Goal: Task Accomplishment & Management: Manage account settings

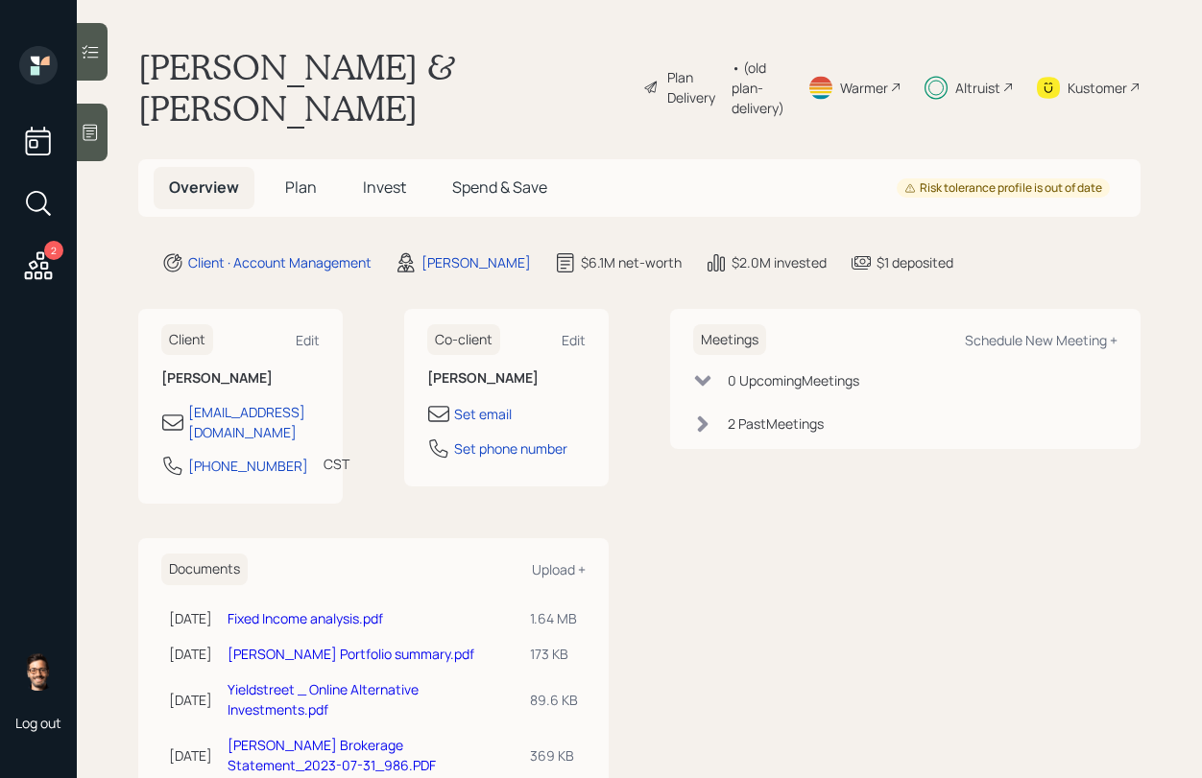
click at [392, 177] on span "Invest" at bounding box center [384, 187] width 43 height 21
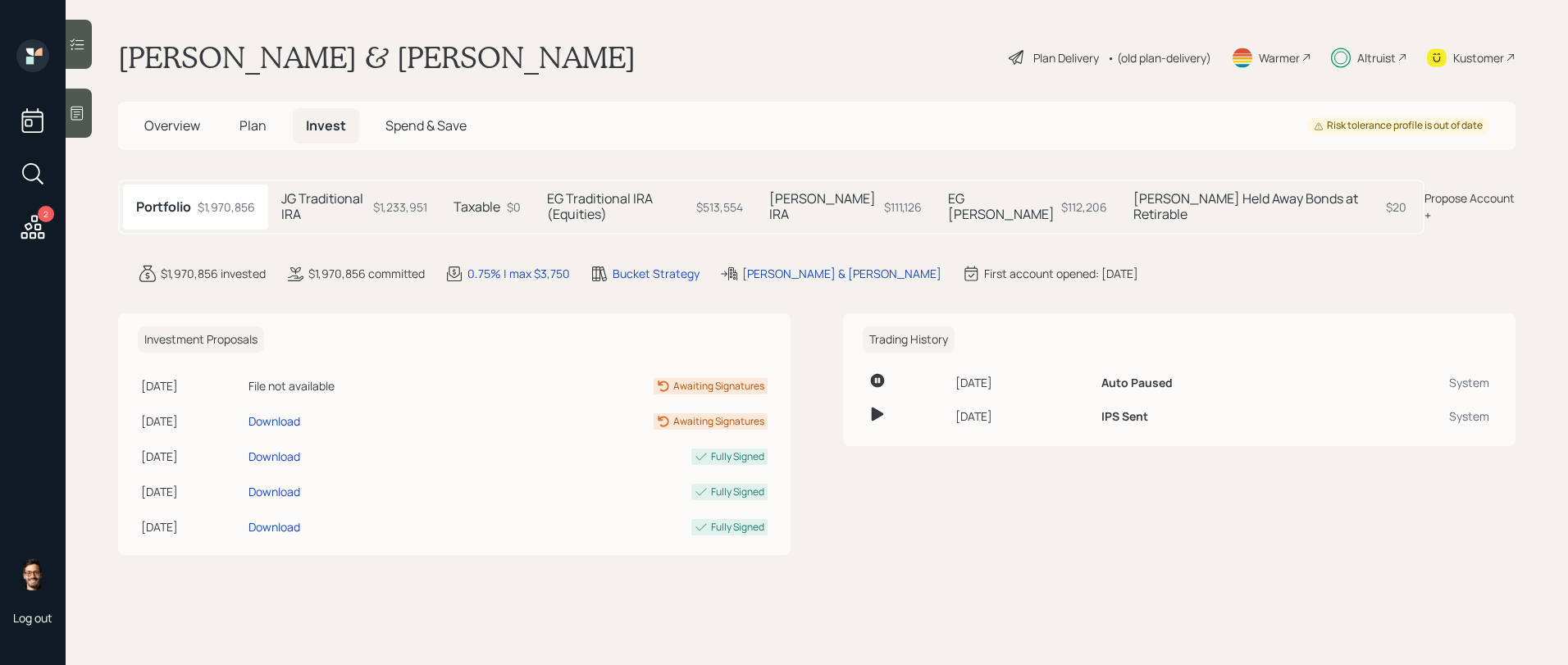
click at [1002, 203] on h5 "EG [PERSON_NAME]" at bounding box center [1001, 207] width 107 height 31
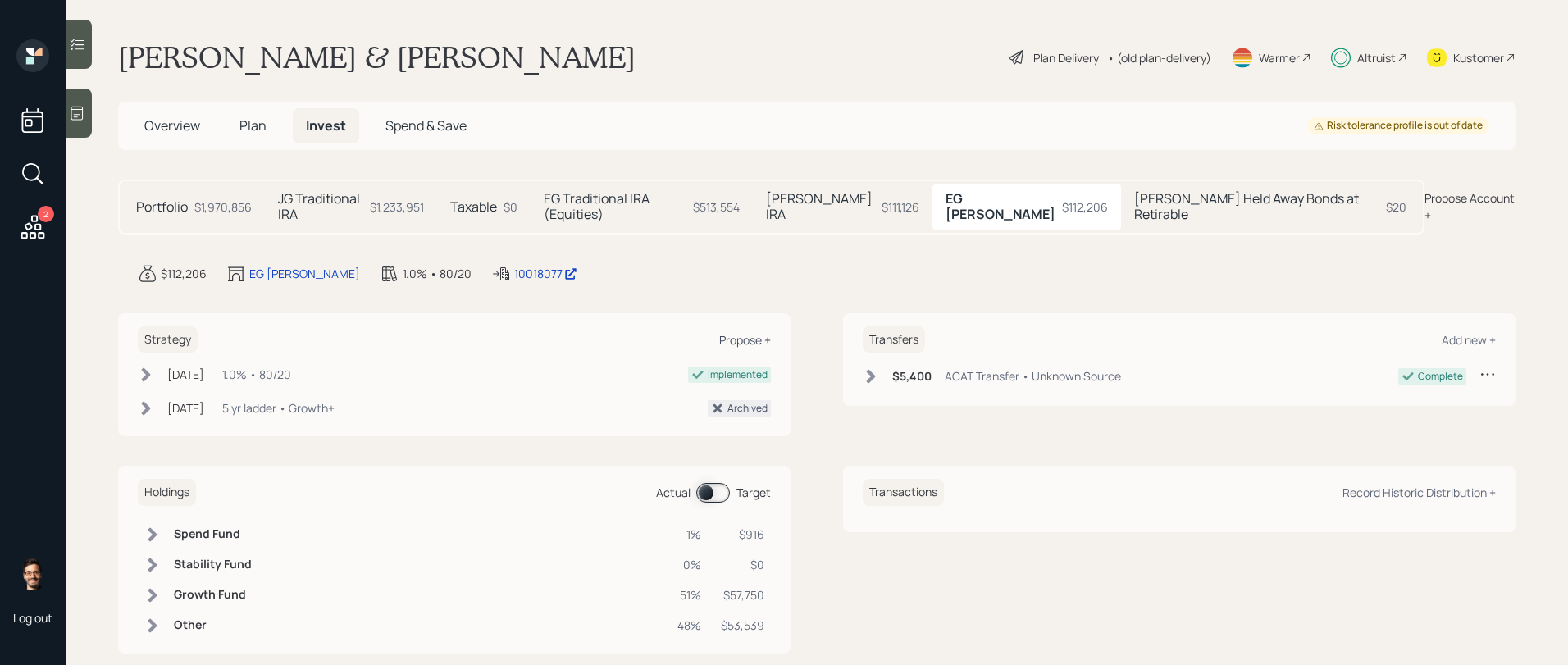
click at [728, 332] on div "Propose +" at bounding box center [745, 340] width 51 height 15
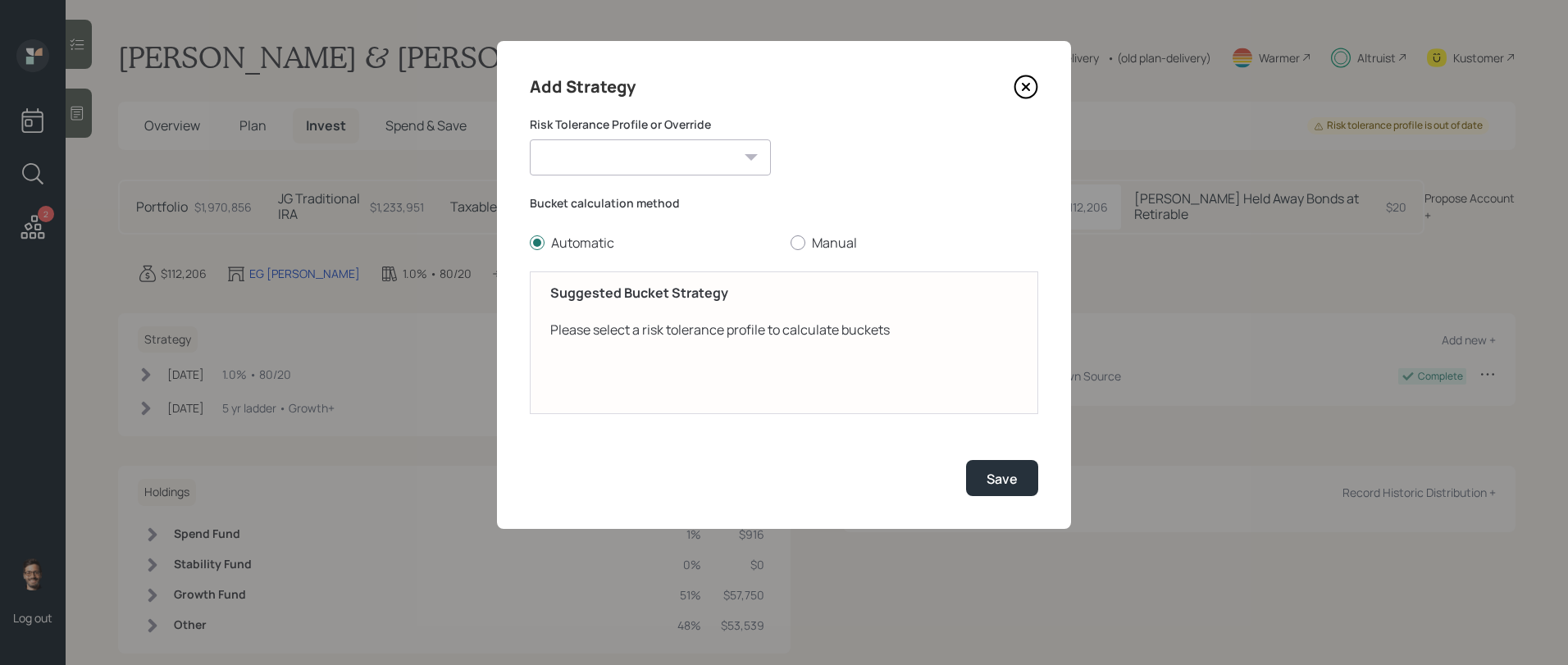
click at [649, 127] on label "Risk Tolerance Profile or Override" at bounding box center [650, 124] width 241 height 16
click at [637, 148] on select "[PERSON_NAME] (Moderately conservative) [PERSON_NAME] (Moderate) Conservative M…" at bounding box center [650, 157] width 241 height 36
select select "6bd6d46a-5dee-4e2a-91fa-b1bbeb458b50"
click at [792, 240] on div at bounding box center [797, 242] width 15 height 15
click at [790, 243] on input "Manual" at bounding box center [790, 243] width 1 height 1
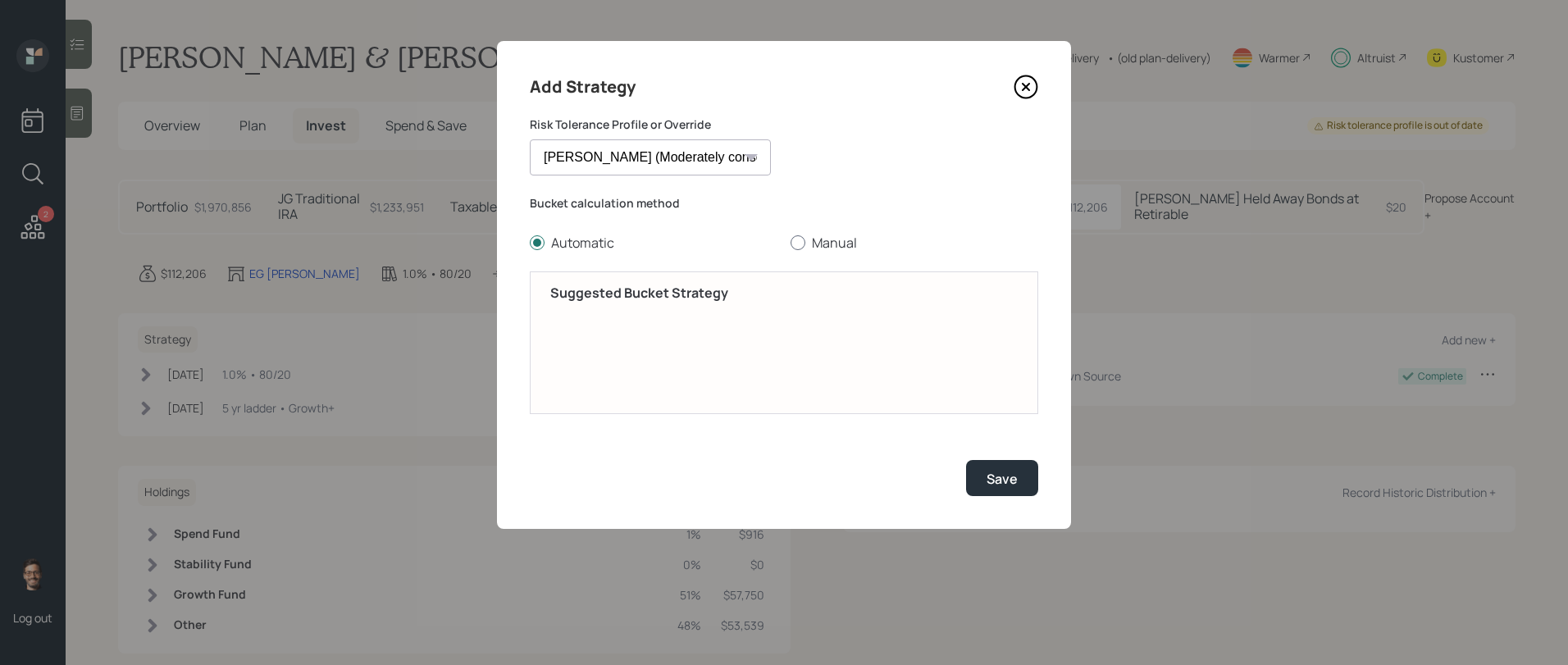
radio input "true"
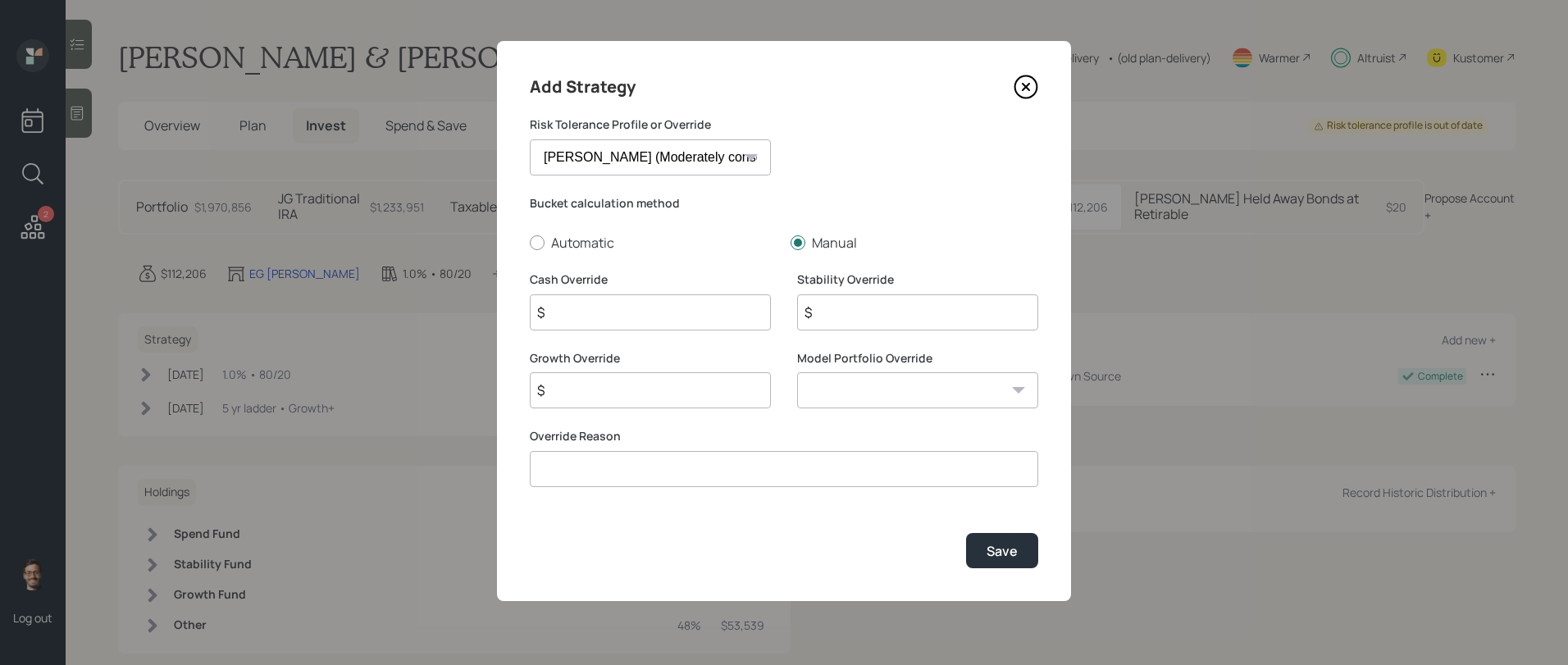
click at [647, 315] on input "$" at bounding box center [650, 313] width 241 height 36
click at [836, 394] on select "0/100 - Stocks / Bonds 10/90 - Stocks / Bonds 20/80 - Stocks / Bonds 30/70 - St…" at bounding box center [918, 391] width 241 height 36
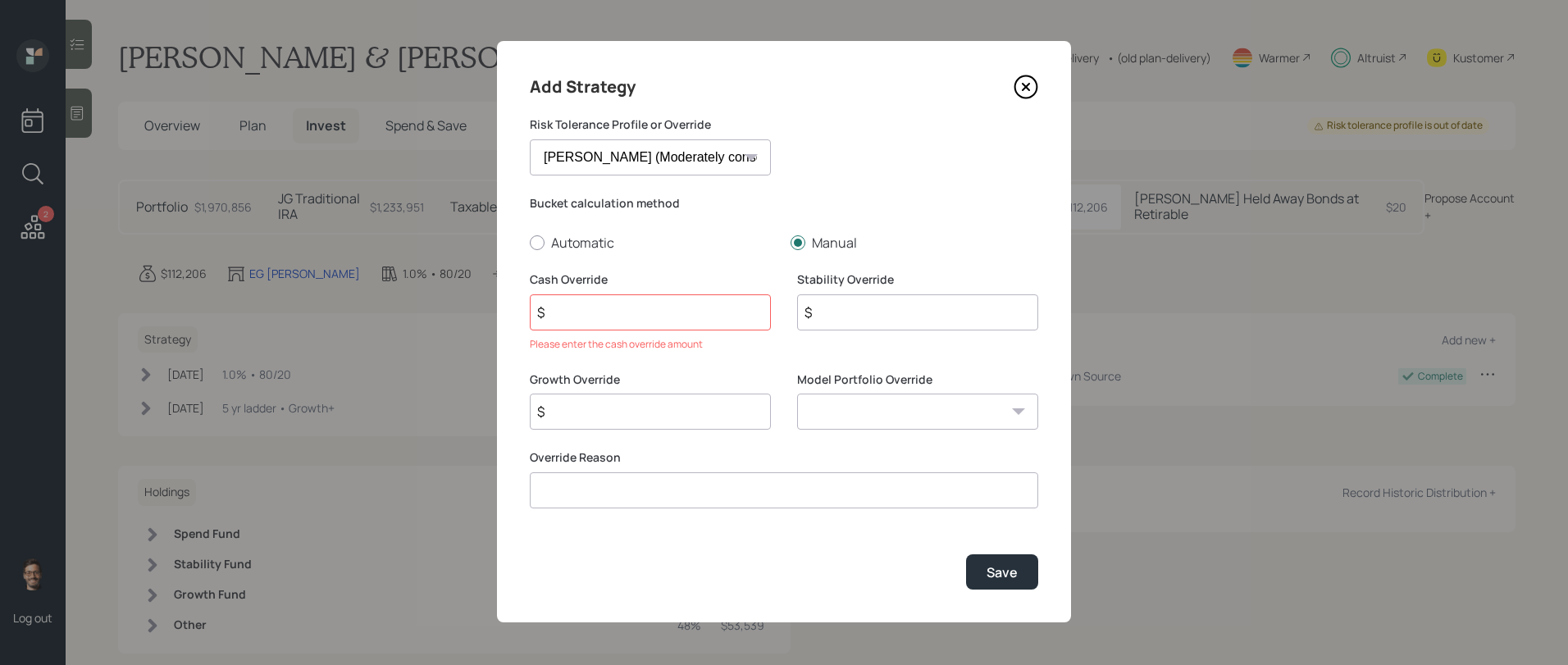
select select "b4411ece-5598-4af3-a592-ba25602e4655"
click at [622, 309] on input "$" at bounding box center [650, 313] width 241 height 36
click at [1025, 86] on icon at bounding box center [1026, 87] width 7 height 7
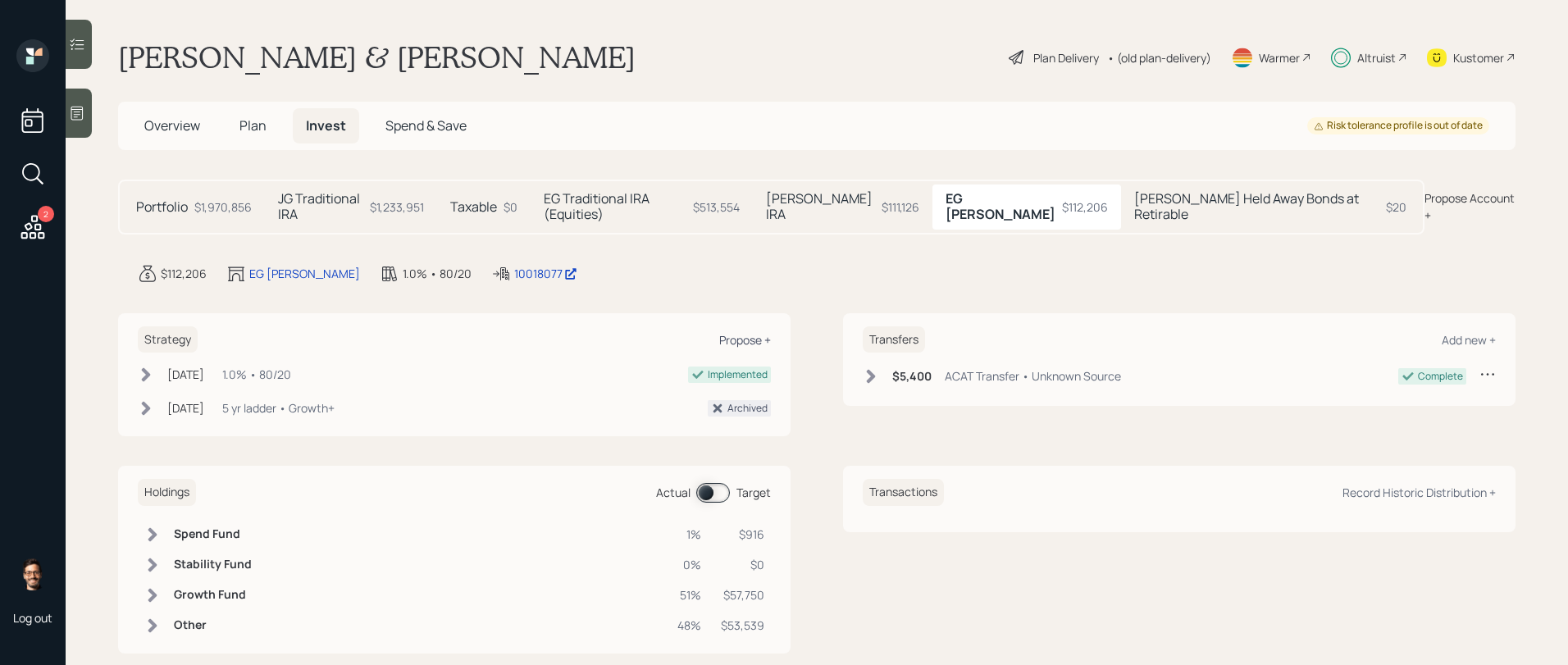
click at [735, 332] on div "Propose +" at bounding box center [745, 340] width 51 height 15
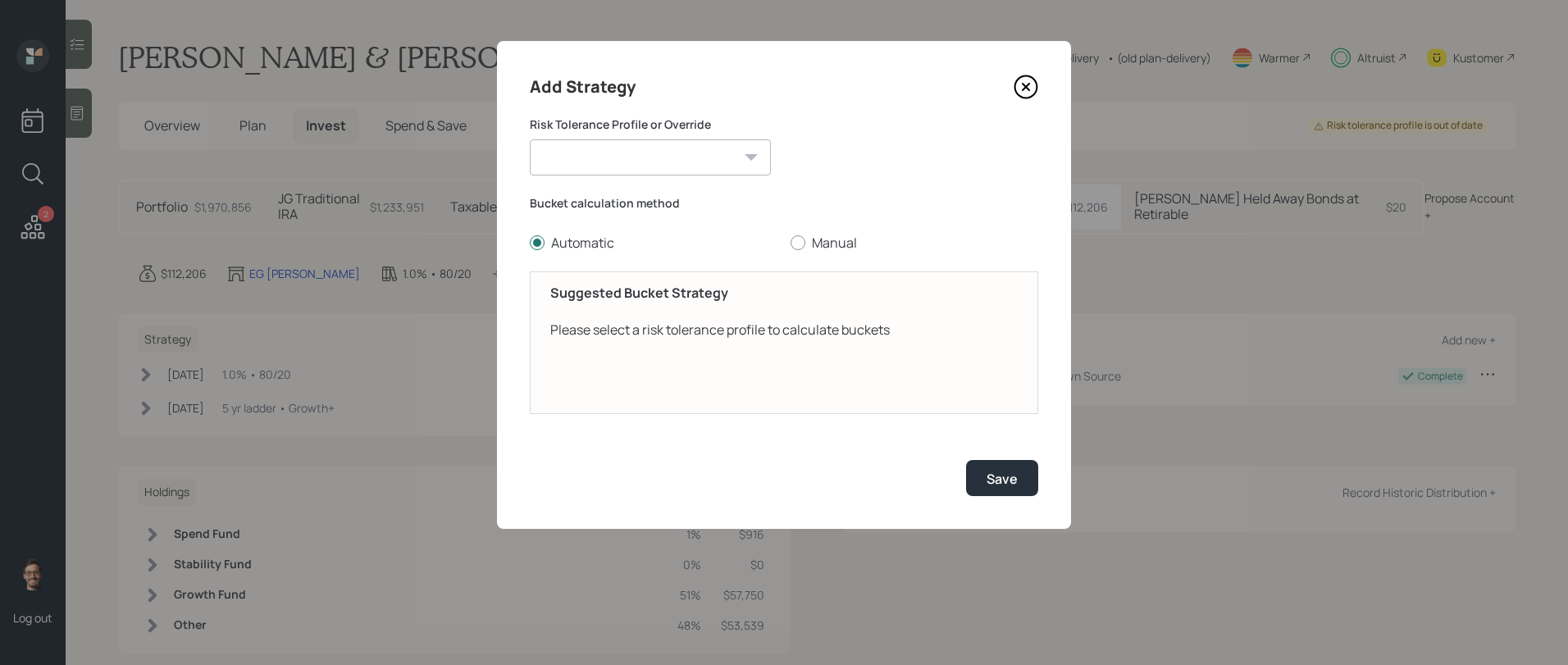
click at [731, 137] on div "Risk Tolerance Profile or [PERSON_NAME] (Moderately conservative) [PERSON_NAME]…" at bounding box center [650, 145] width 241 height 59
click at [725, 146] on select "[PERSON_NAME] (Moderately conservative) [PERSON_NAME] (Moderate) Conservative M…" at bounding box center [650, 157] width 241 height 36
select select "6bd6d46a-5dee-4e2a-91fa-b1bbeb458b50"
click at [1024, 88] on icon at bounding box center [1026, 87] width 7 height 7
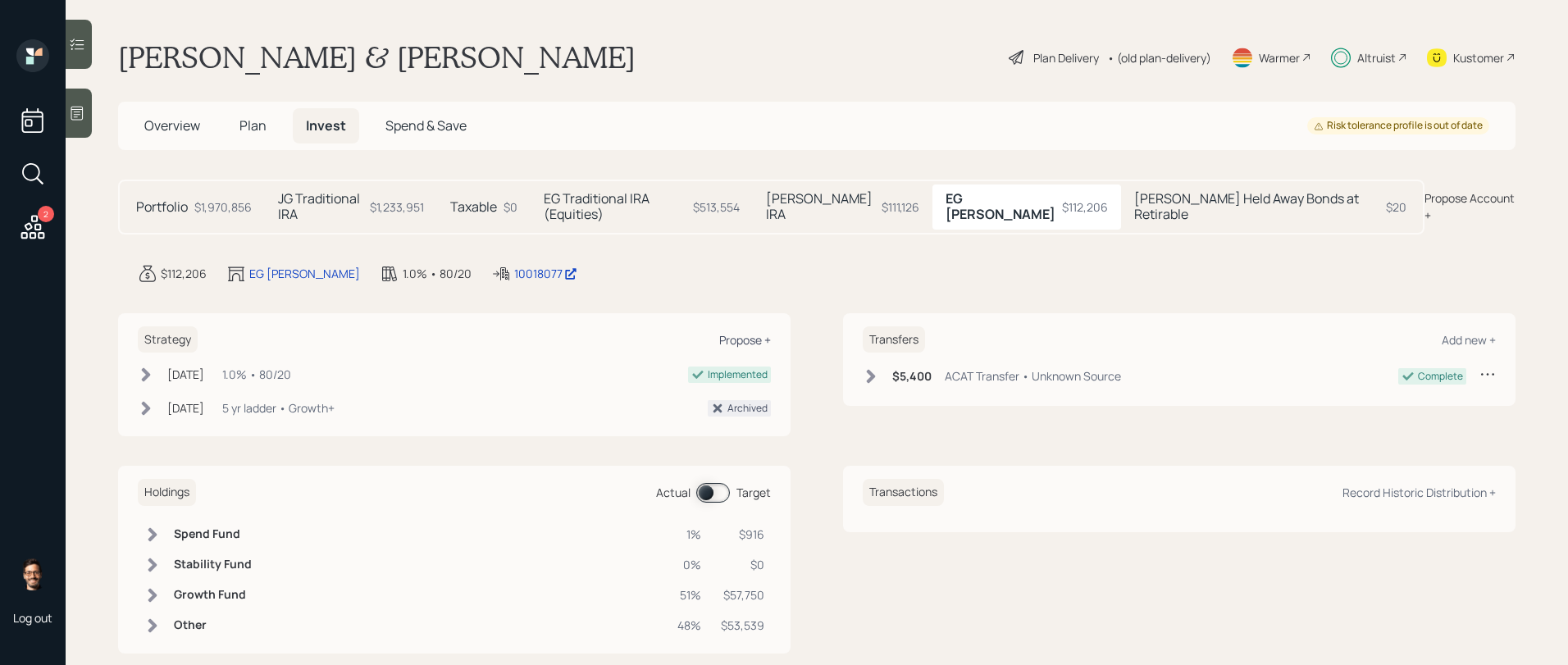
click at [742, 332] on div "Propose +" at bounding box center [745, 340] width 51 height 15
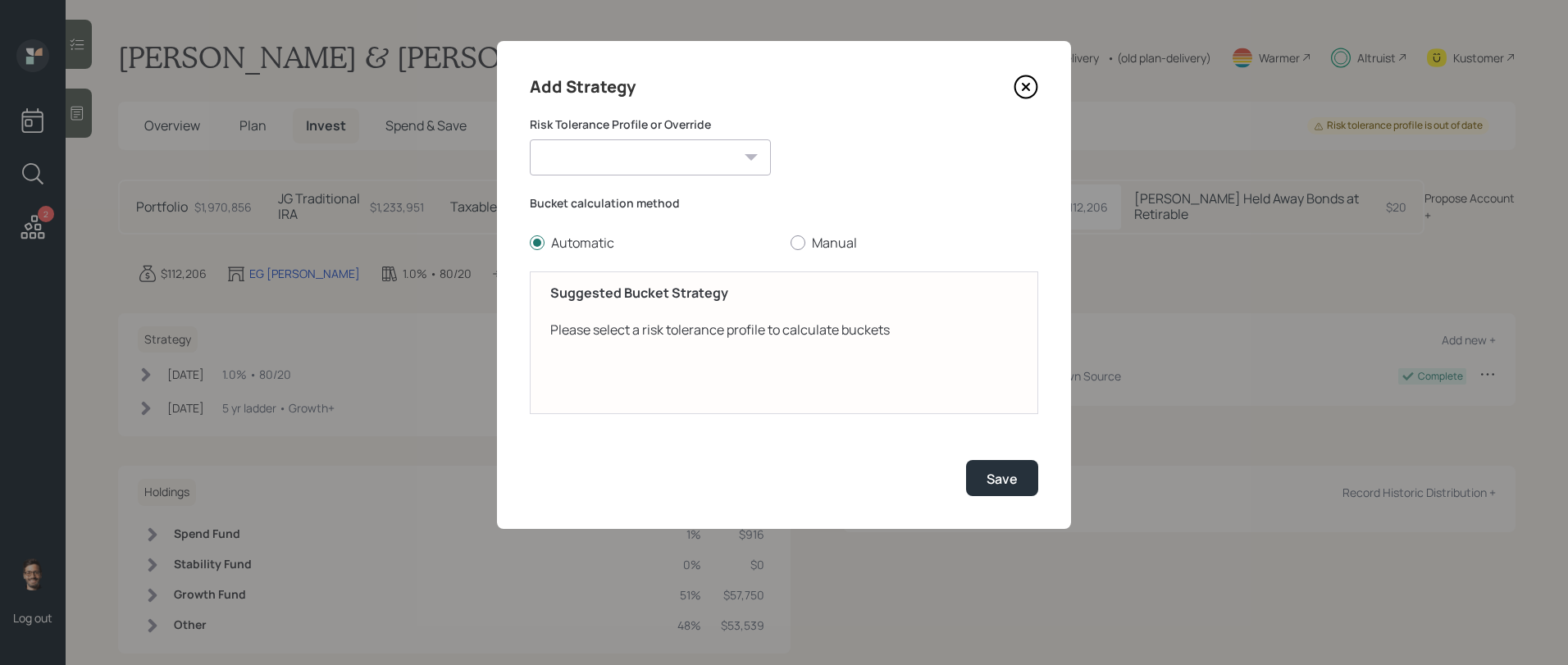
click at [642, 168] on select "[PERSON_NAME] (Moderately conservative) [PERSON_NAME] (Moderate) Conservative M…" at bounding box center [650, 157] width 241 height 36
select select "98a31054-07e5-4005-9a77-ff031111e82b"
click at [806, 234] on label "Manual" at bounding box center [914, 243] width 248 height 18
click at [790, 243] on input "Manual" at bounding box center [790, 243] width 1 height 1
radio input "true"
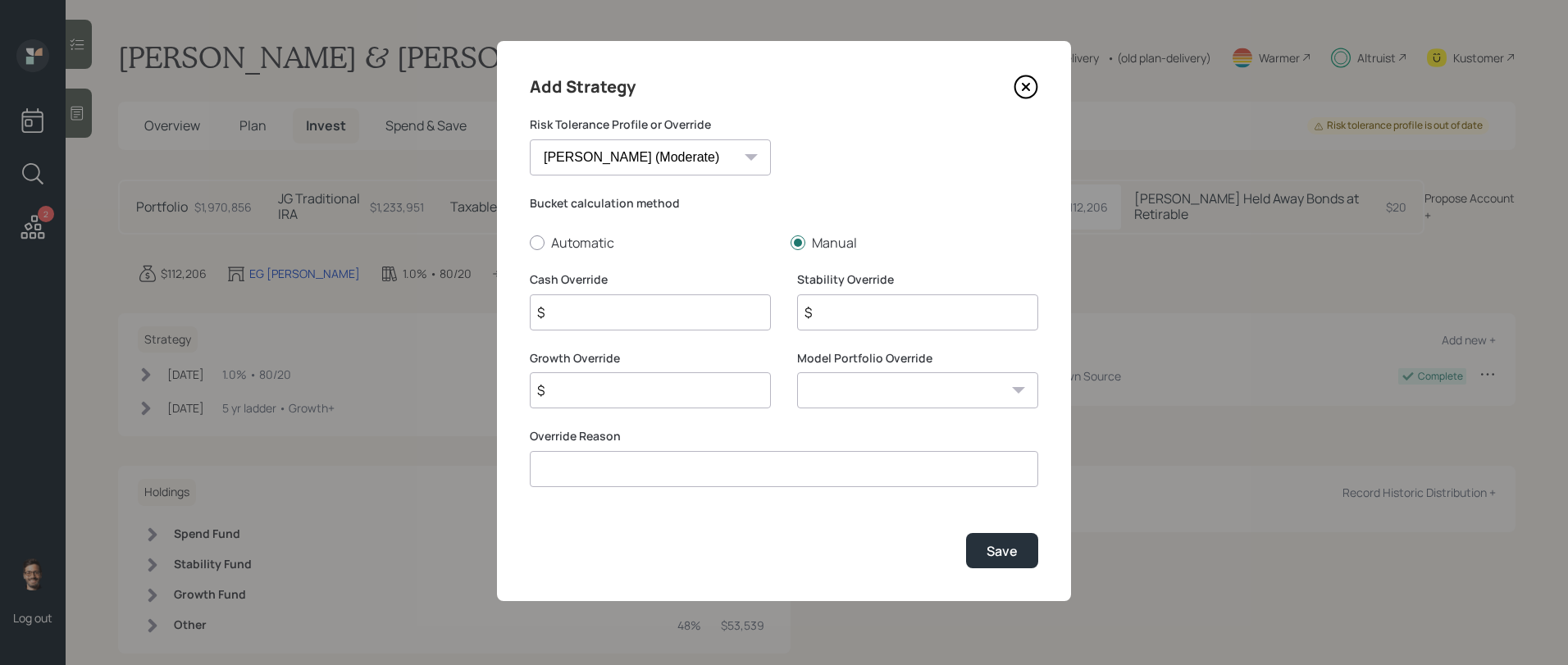
click at [687, 310] on input "$" at bounding box center [650, 313] width 241 height 36
type input "$ 1,122"
click at [861, 312] on input "$" at bounding box center [918, 313] width 241 height 36
type input "$ 0"
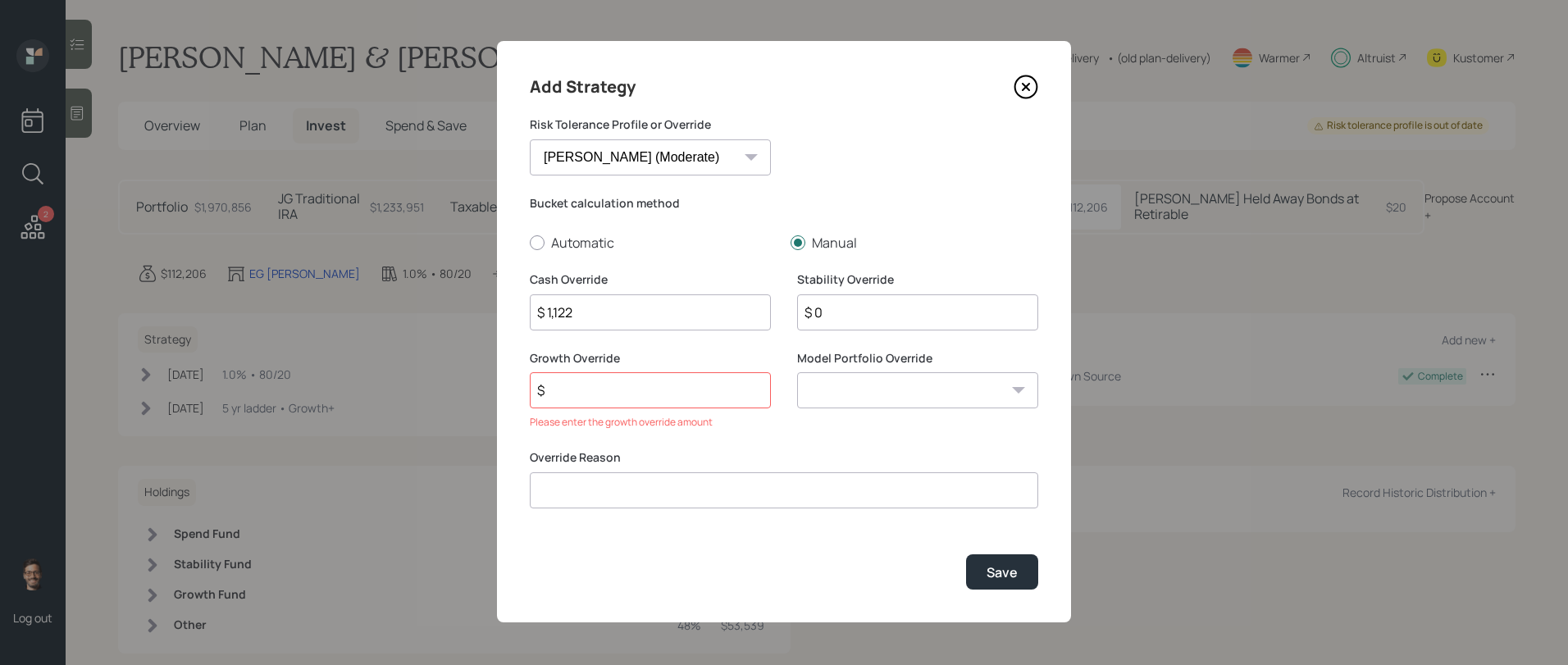
click at [596, 397] on input "$" at bounding box center [650, 391] width 241 height 36
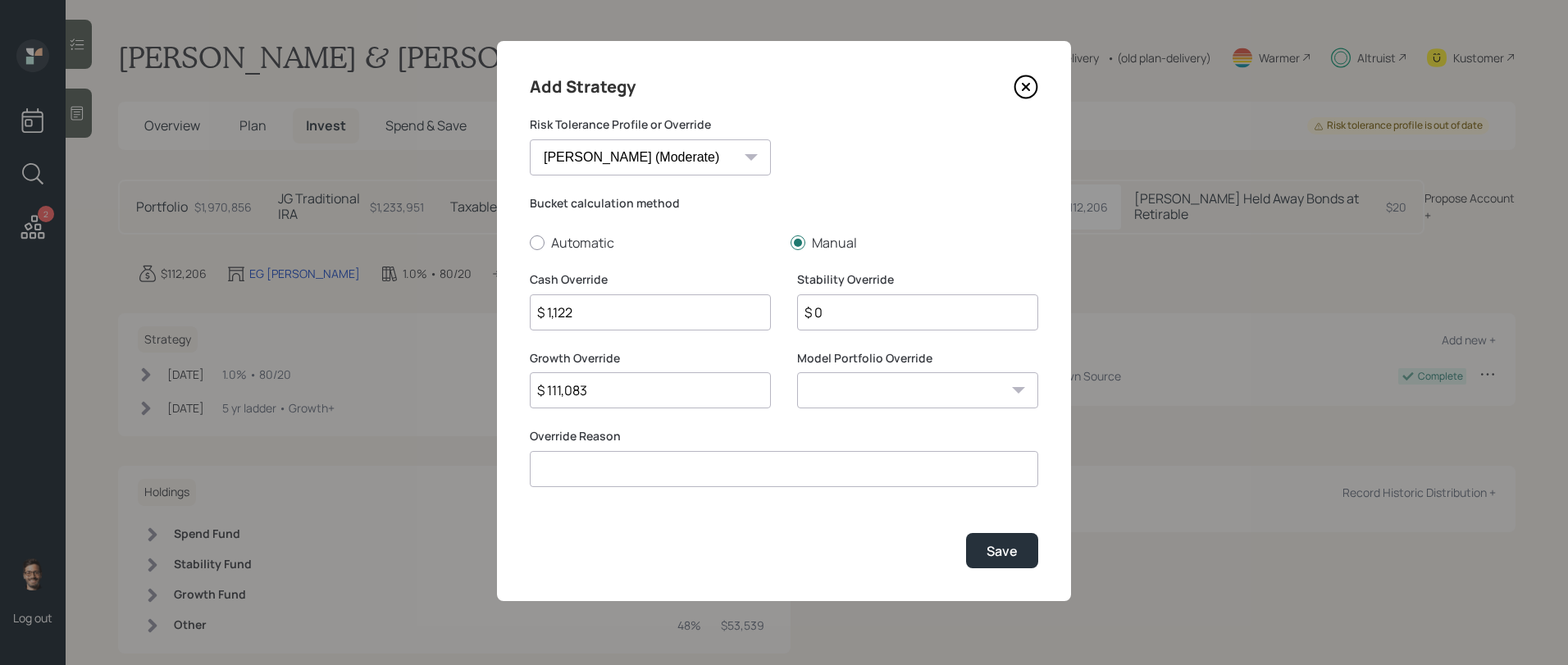
type input "$ 111,083"
click at [580, 319] on input "$ 1,122" at bounding box center [650, 313] width 241 height 36
click at [556, 312] on input "$ 1,122" at bounding box center [650, 313] width 241 height 36
click at [859, 312] on input "$ 0" at bounding box center [918, 313] width 241 height 36
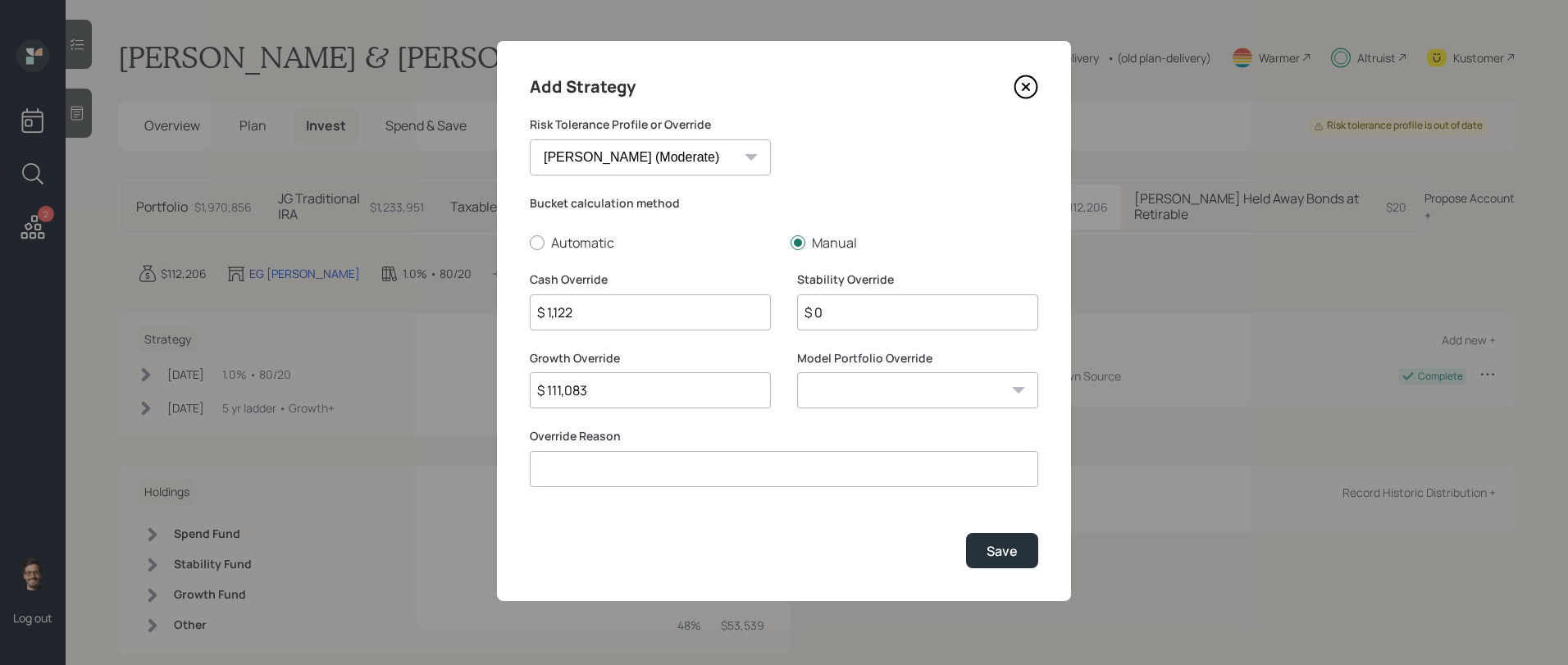
click at [859, 312] on input "$ 0" at bounding box center [918, 313] width 241 height 36
click at [579, 397] on input "$ 111,083" at bounding box center [650, 391] width 241 height 36
click at [913, 386] on select "0/100 - Stocks / Bonds 10/90 - Stocks / Bonds 20/80 - Stocks / Bonds 30/70 - St…" at bounding box center [918, 391] width 241 height 36
select select "b4411ece-5598-4af3-a592-ba25602e4655"
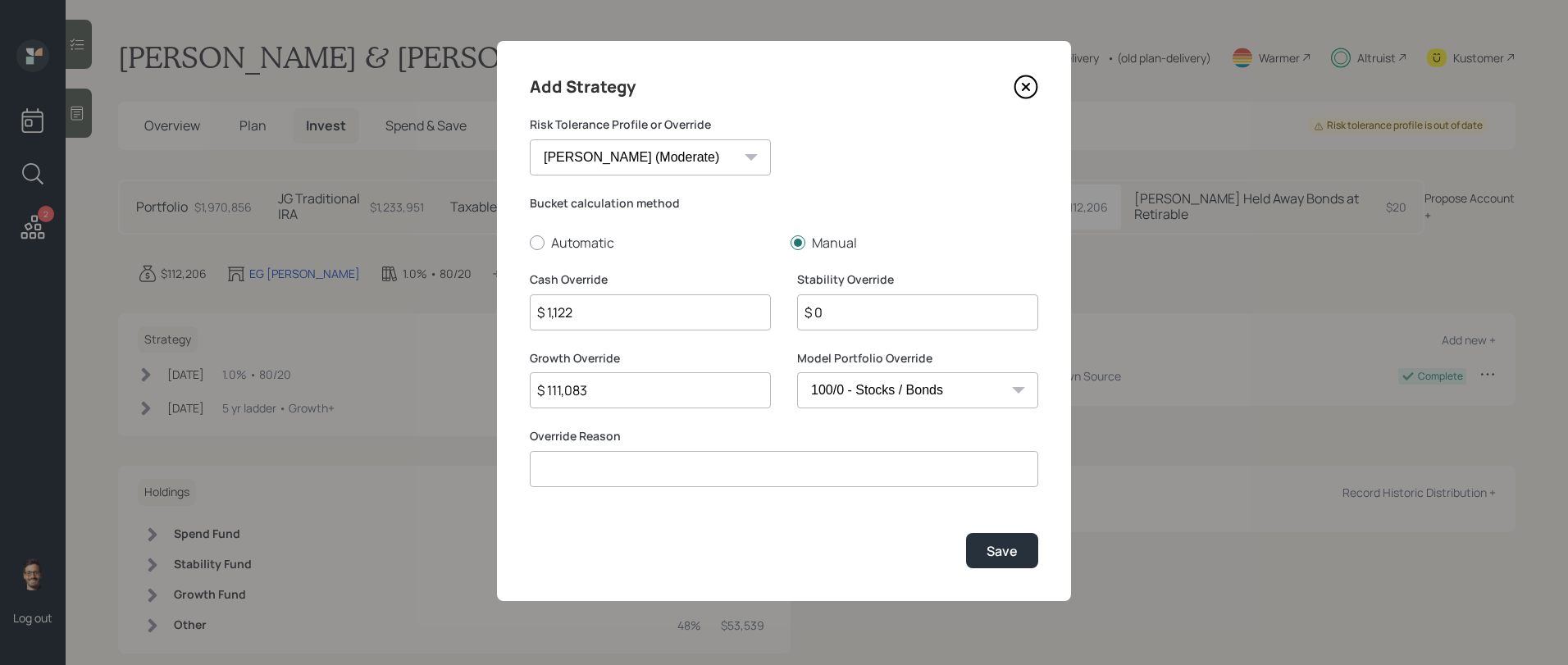
click at [684, 468] on input at bounding box center [784, 469] width 508 height 36
type input "Client requested"
click at [1019, 541] on button "Save" at bounding box center [1001, 550] width 72 height 35
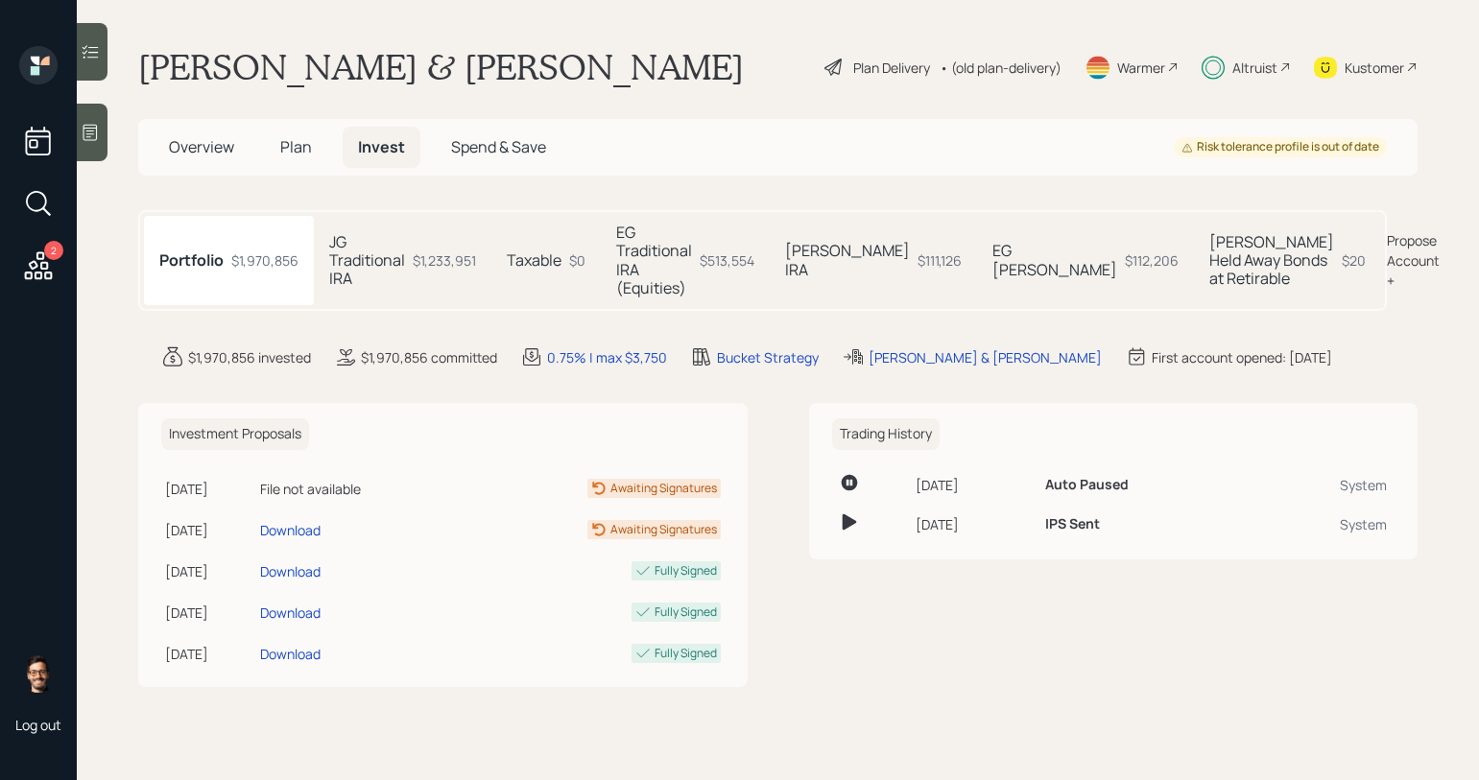
click at [42, 257] on icon at bounding box center [39, 265] width 28 height 28
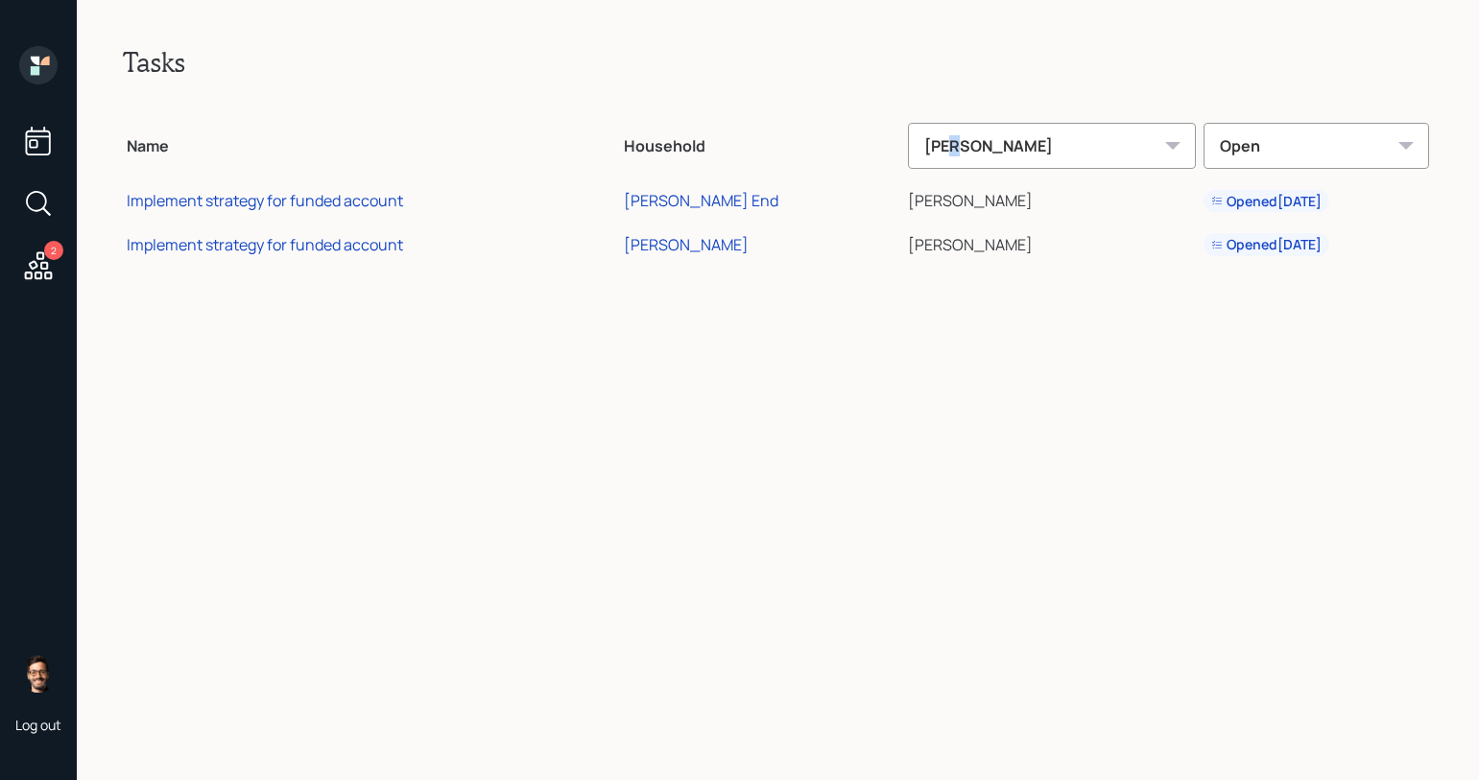
click at [940, 144] on div "[PERSON_NAME]" at bounding box center [1052, 146] width 288 height 46
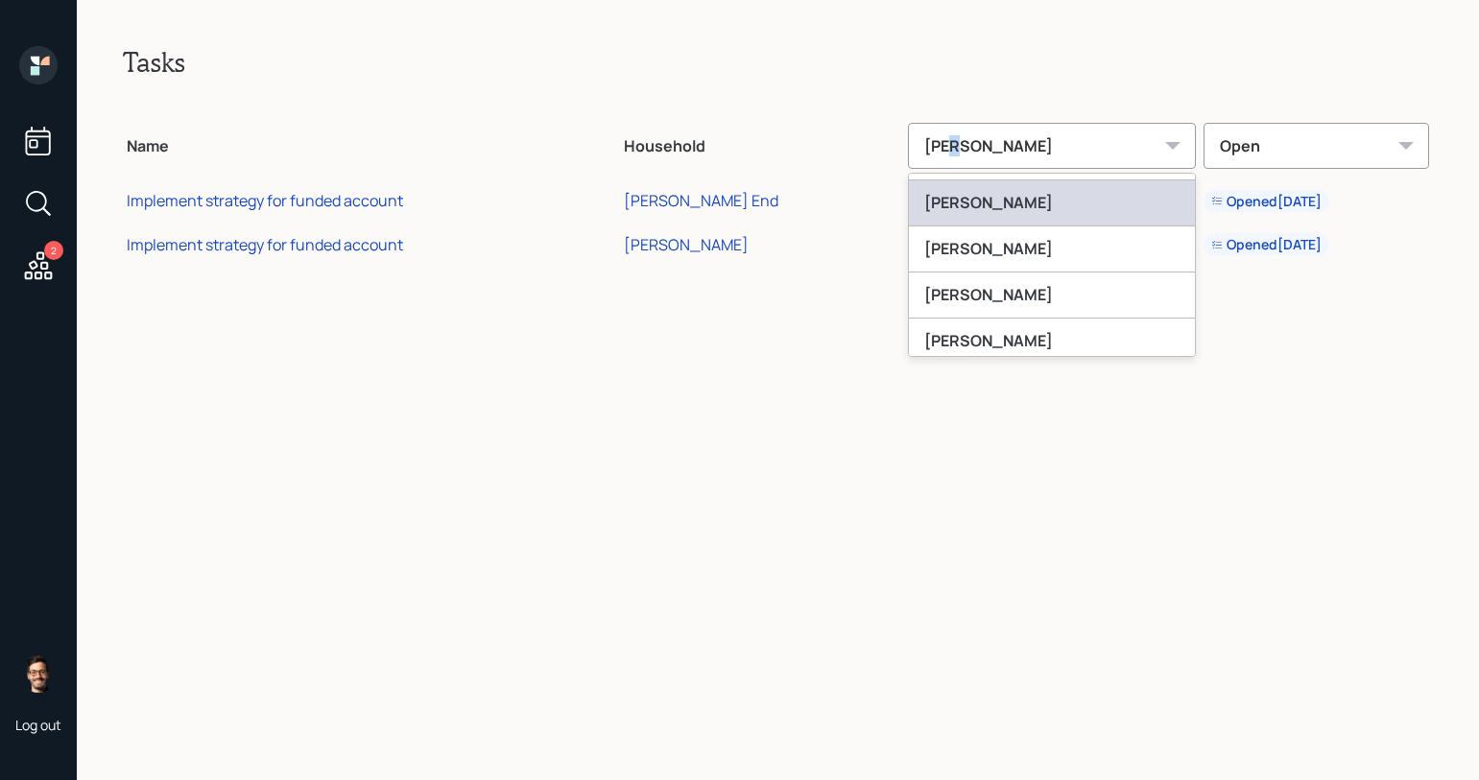
scroll to position [180, 0]
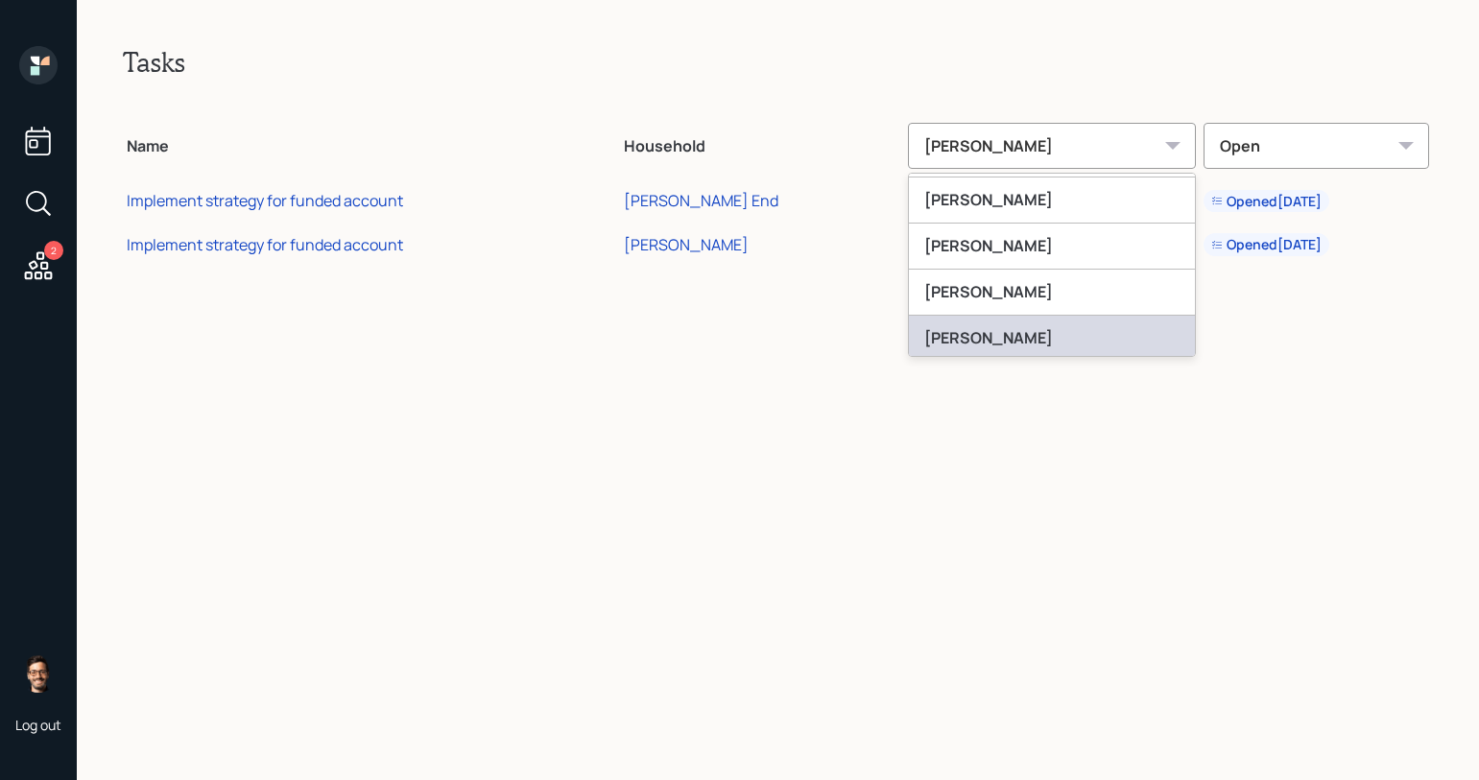
click at [955, 337] on div "[PERSON_NAME]" at bounding box center [1052, 339] width 286 height 46
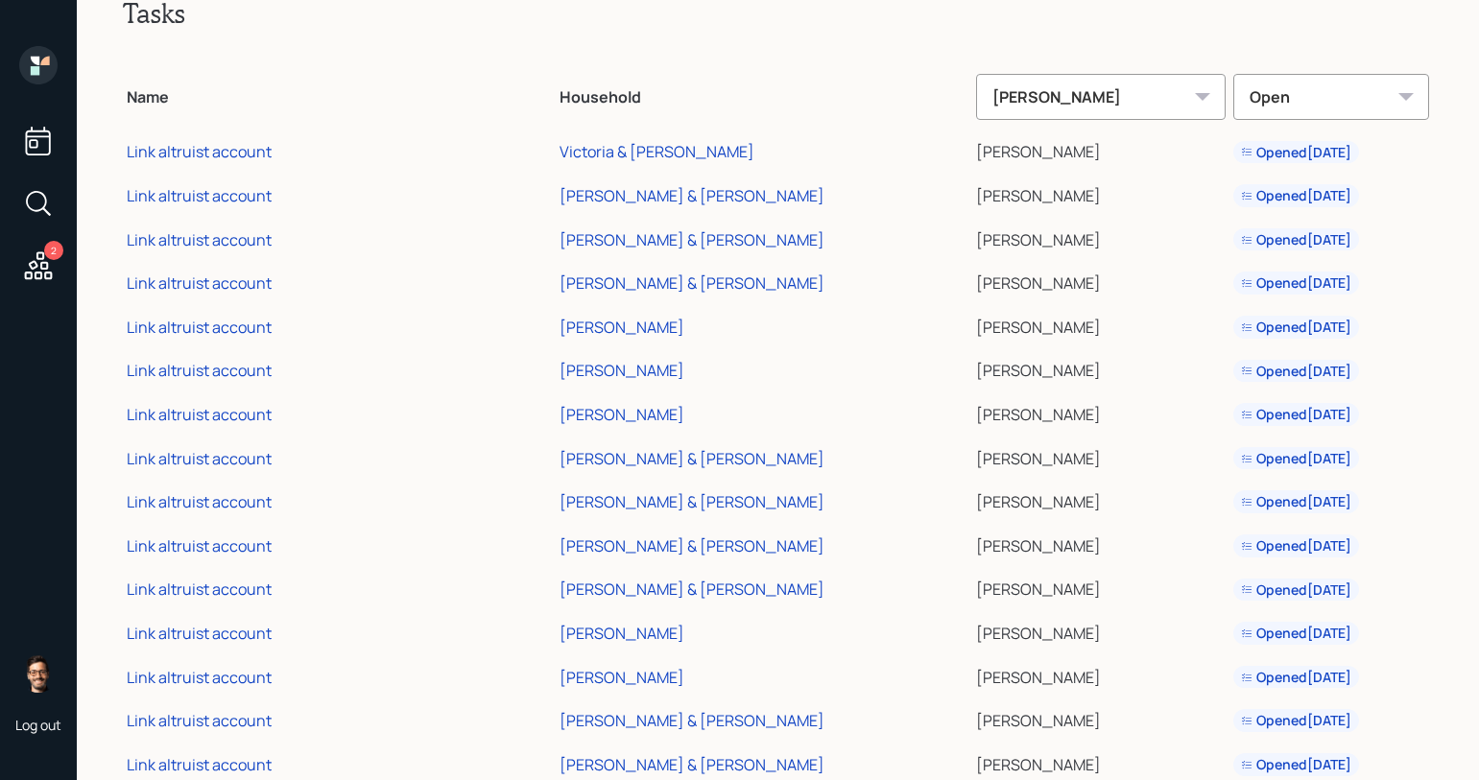
scroll to position [0, 0]
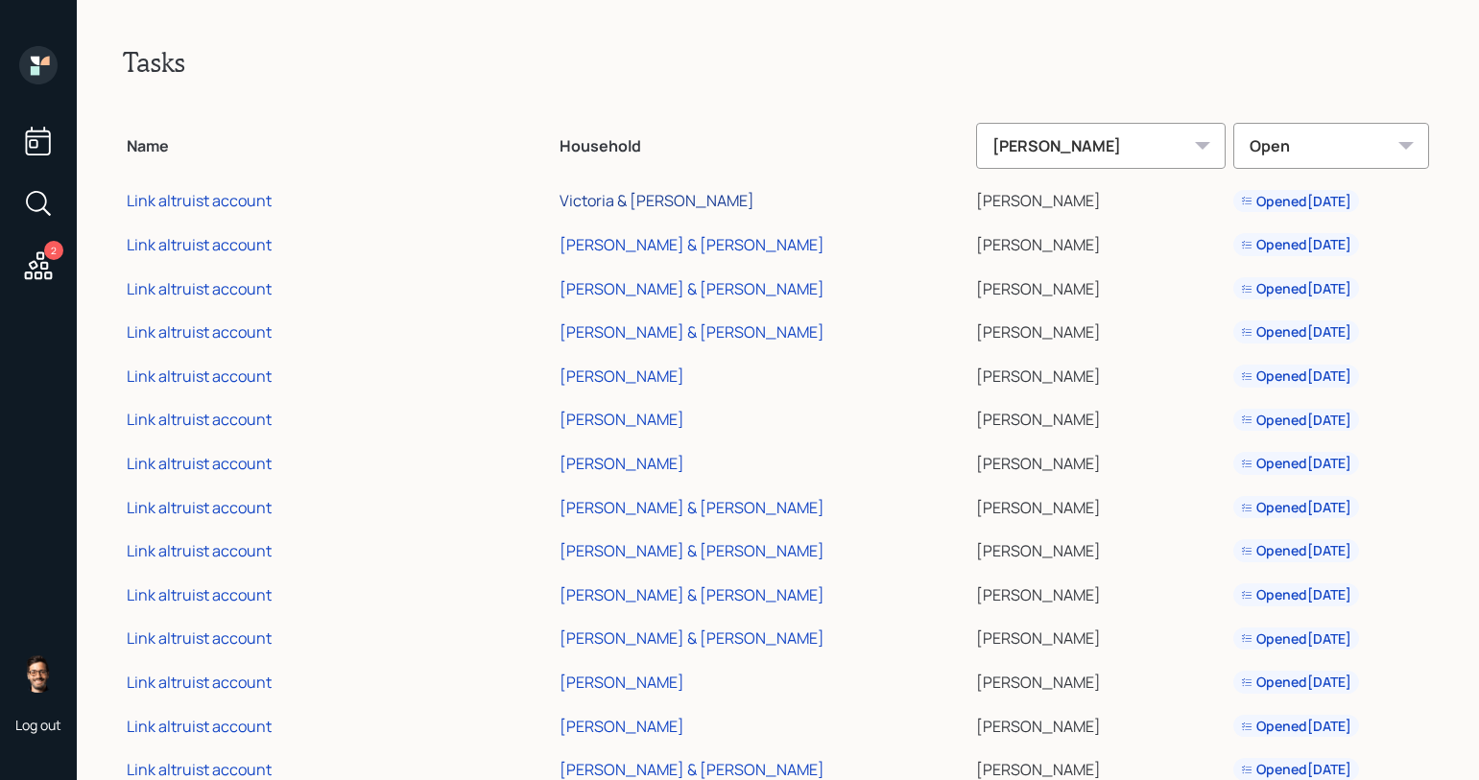
click at [597, 204] on div "Victoria & [PERSON_NAME]" at bounding box center [656, 200] width 195 height 21
